Goal: Transaction & Acquisition: Download file/media

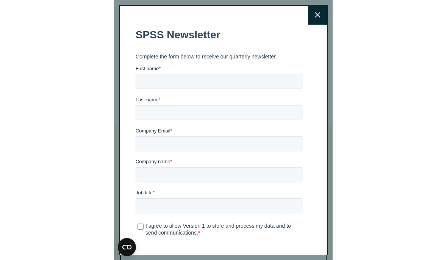
scroll to position [327, 0]
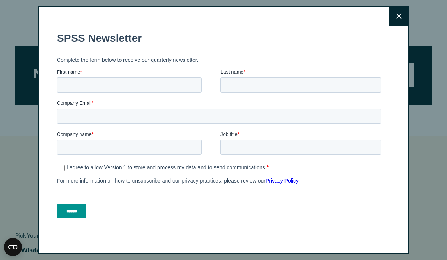
click at [22, 40] on div "Close" at bounding box center [223, 130] width 447 height 260
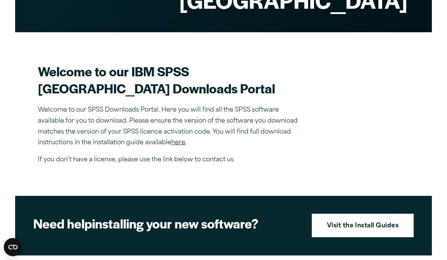
scroll to position [179, 0]
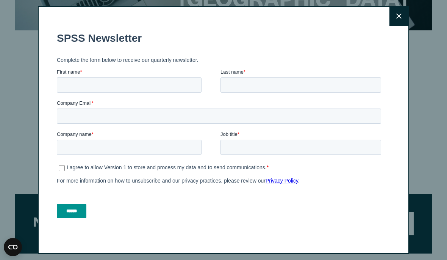
click at [219, 26] on button "Close" at bounding box center [399, 16] width 19 height 19
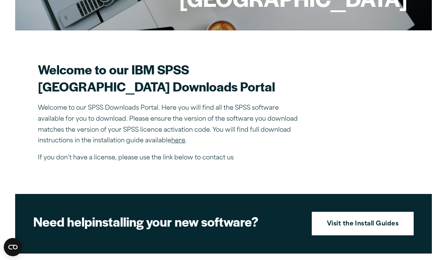
click at [180, 144] on link "here" at bounding box center [178, 141] width 14 height 6
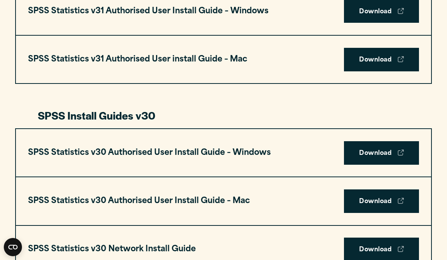
scroll to position [456, 0]
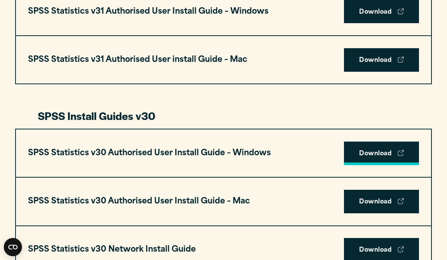
click at [370, 155] on link "Download" at bounding box center [381, 152] width 75 height 23
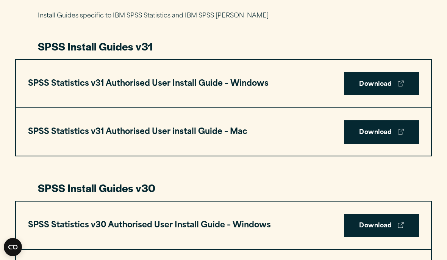
scroll to position [380, 0]
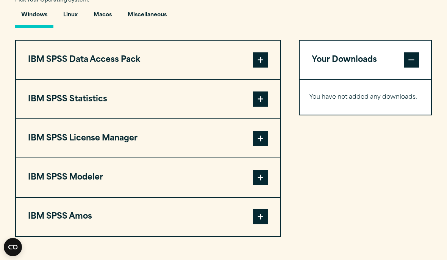
scroll to position [563, 0]
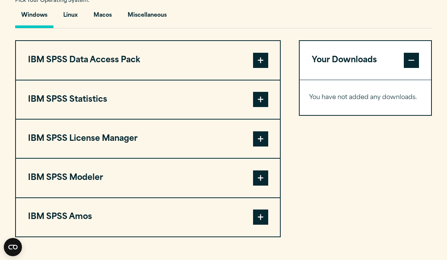
click at [259, 107] on span at bounding box center [260, 99] width 15 height 15
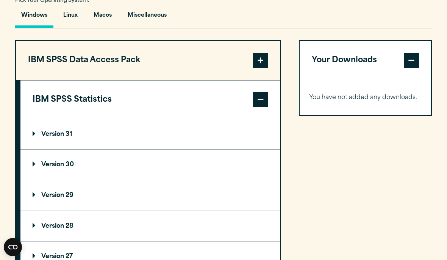
click at [75, 180] on summary "Version 30" at bounding box center [150, 165] width 260 height 30
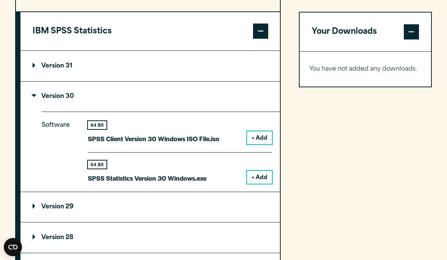
scroll to position [629, 0]
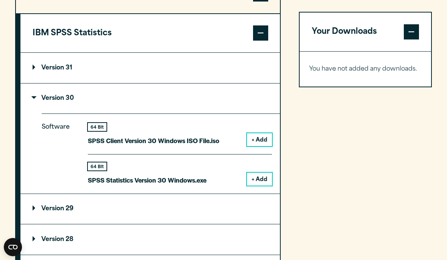
click at [269, 185] on button "+ Add" at bounding box center [259, 178] width 25 height 13
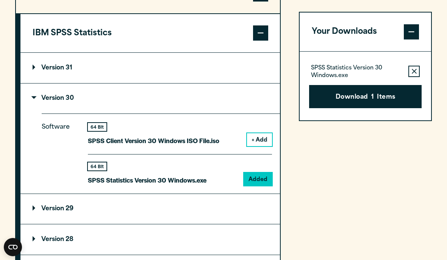
click at [258, 146] on button "+ Add" at bounding box center [259, 139] width 25 height 13
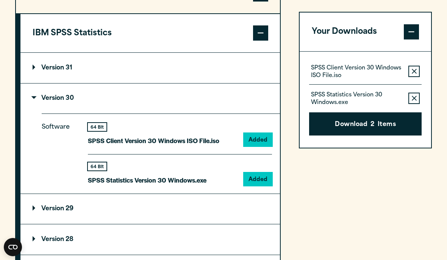
click at [410, 68] on button "Remove this item from your software download list" at bounding box center [414, 71] width 11 height 11
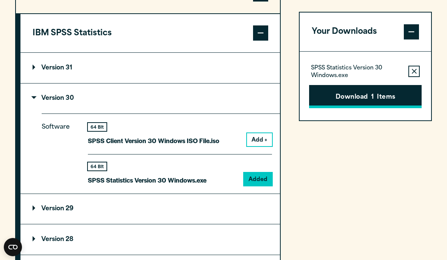
click at [377, 98] on button "Download 1 Items" at bounding box center [365, 96] width 113 height 23
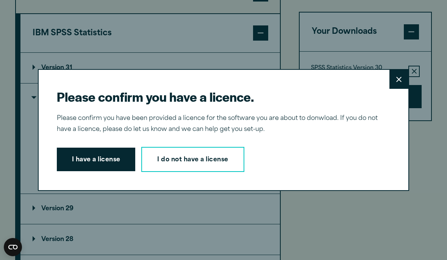
click at [401, 82] on icon at bounding box center [398, 80] width 5 height 6
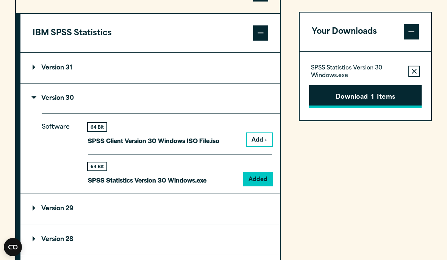
click at [360, 98] on button "Download 1 Items" at bounding box center [365, 96] width 113 height 23
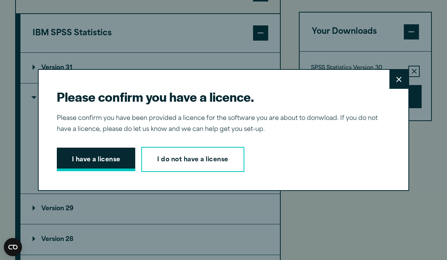
click at [105, 171] on button "I have a license" at bounding box center [96, 158] width 79 height 23
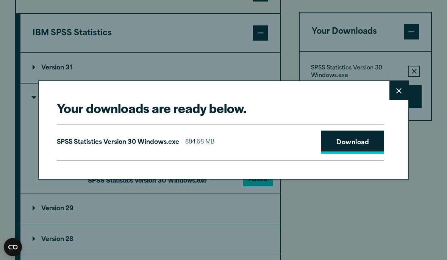
click at [370, 154] on link "Download" at bounding box center [352, 141] width 63 height 23
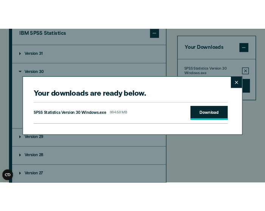
scroll to position [658, 0]
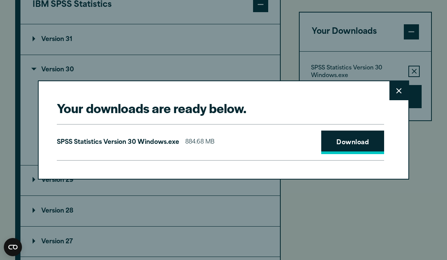
click at [358, 149] on link "Download" at bounding box center [352, 141] width 63 height 23
click at [395, 86] on button "Close" at bounding box center [399, 90] width 19 height 19
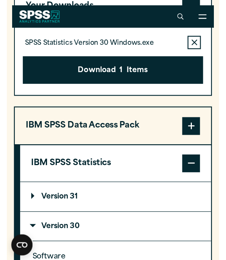
scroll to position [644, 0]
